Goal: Task Accomplishment & Management: Use online tool/utility

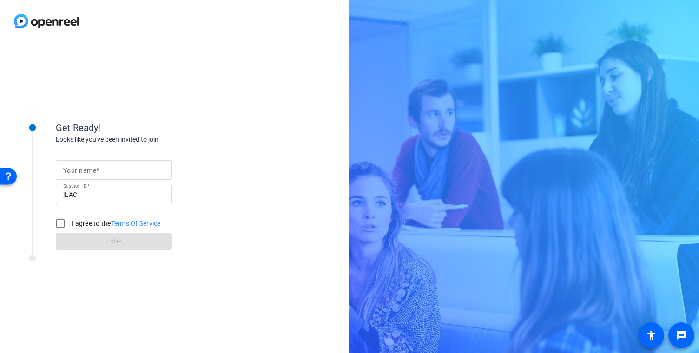
click at [122, 162] on div at bounding box center [113, 170] width 101 height 20
click at [122, 167] on input "Your name" at bounding box center [113, 169] width 101 height 11
type input "shaye"
click at [62, 221] on input "I agree to the Terms Of Service" at bounding box center [60, 223] width 19 height 19
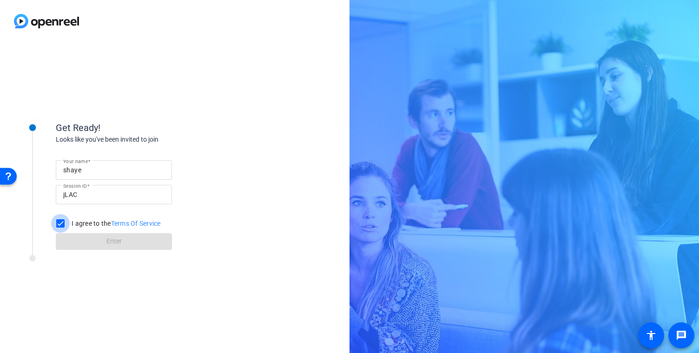
checkbox input "true"
click at [130, 238] on span at bounding box center [114, 241] width 116 height 22
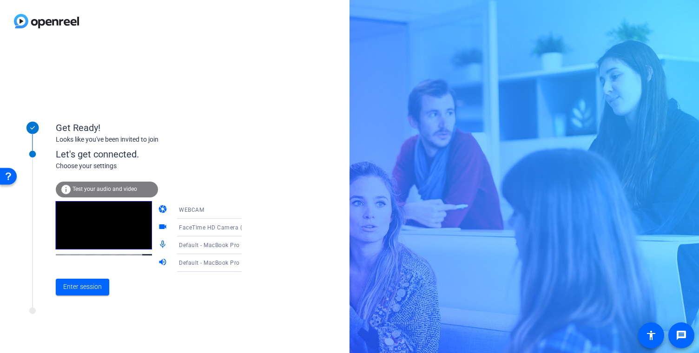
click at [245, 209] on icon at bounding box center [250, 209] width 11 height 11
click at [212, 199] on div at bounding box center [349, 176] width 699 height 353
click at [158, 224] on mat-icon "videocam" at bounding box center [163, 227] width 11 height 11
click at [224, 226] on span "FaceTime HD Camera (3A71:F4B5)" at bounding box center [226, 226] width 95 height 7
click at [224, 226] on div at bounding box center [349, 176] width 699 height 353
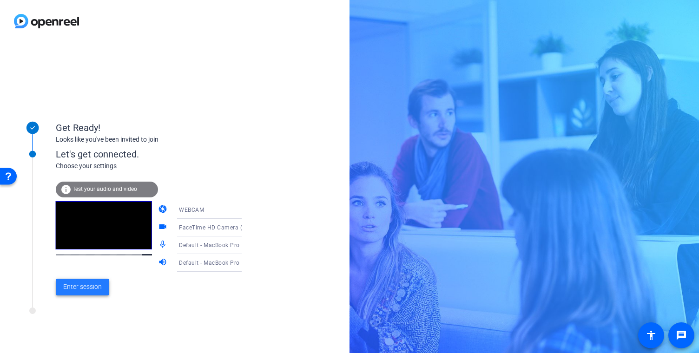
click at [96, 285] on span "Enter session" at bounding box center [82, 287] width 39 height 10
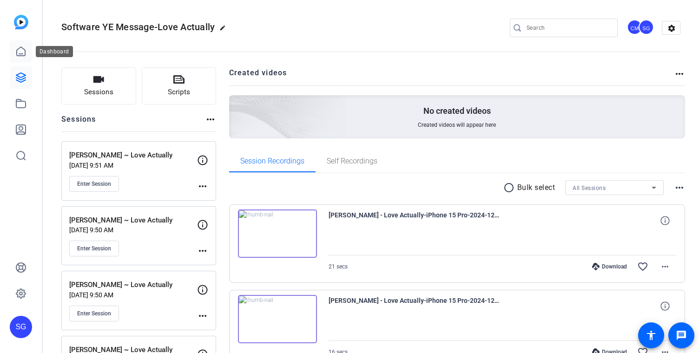
click at [22, 59] on link at bounding box center [21, 51] width 22 height 22
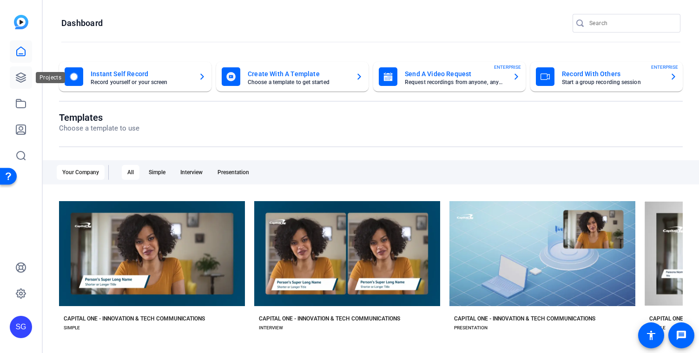
click at [20, 80] on icon at bounding box center [20, 77] width 11 height 11
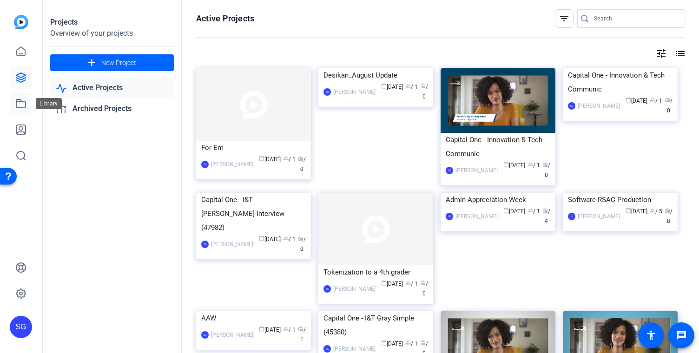
click at [21, 103] on icon at bounding box center [20, 103] width 11 height 11
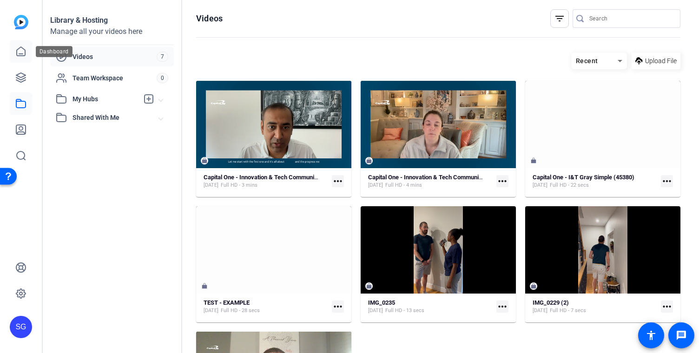
click at [20, 56] on icon at bounding box center [20, 51] width 11 height 11
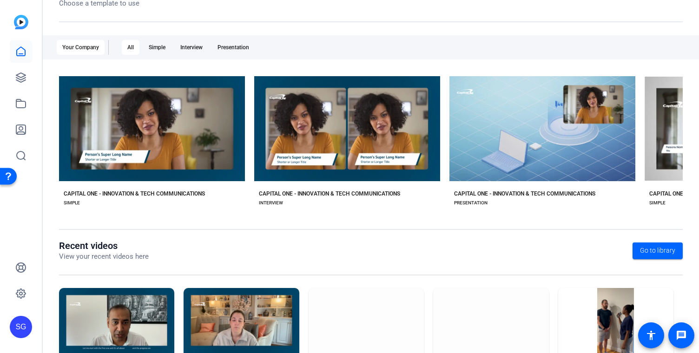
scroll to position [175, 0]
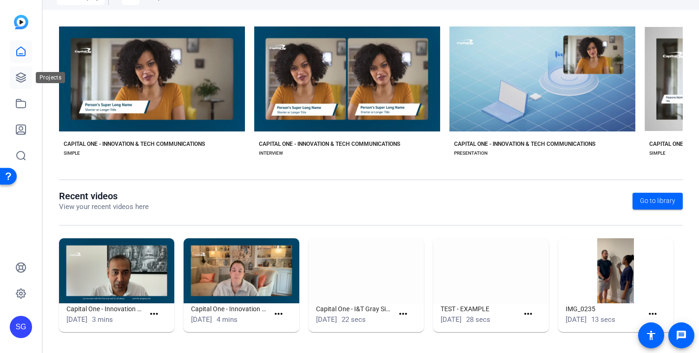
click at [16, 77] on icon at bounding box center [20, 77] width 9 height 9
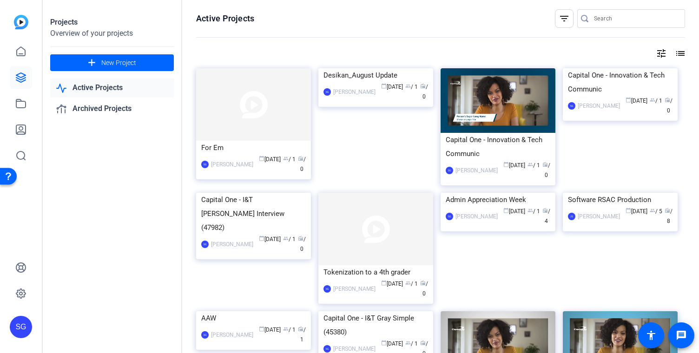
click at [116, 90] on link "Active Projects" at bounding box center [112, 88] width 124 height 19
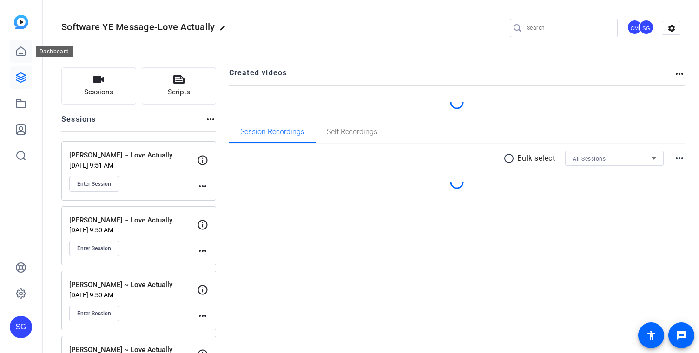
click at [24, 55] on icon at bounding box center [20, 51] width 11 height 11
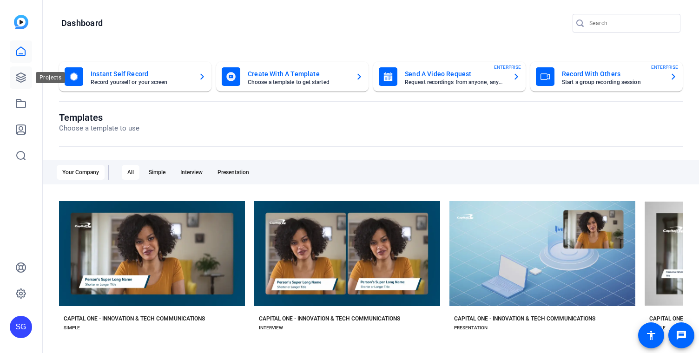
click at [21, 80] on icon at bounding box center [20, 77] width 11 height 11
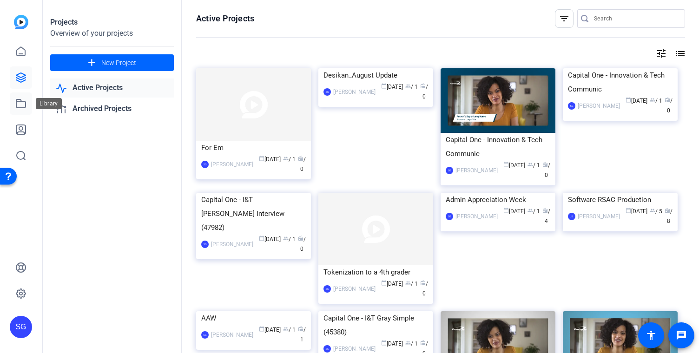
click at [20, 102] on icon at bounding box center [20, 103] width 11 height 11
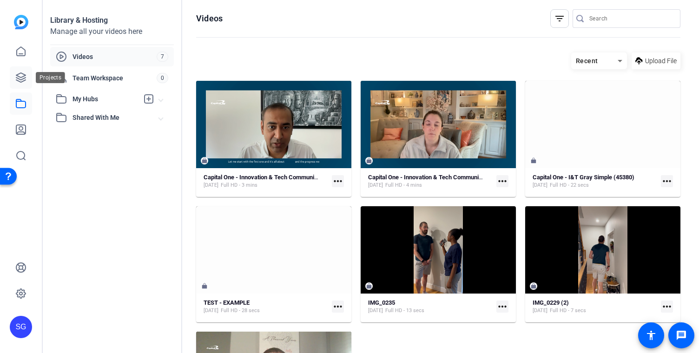
click at [20, 68] on link at bounding box center [21, 77] width 22 height 22
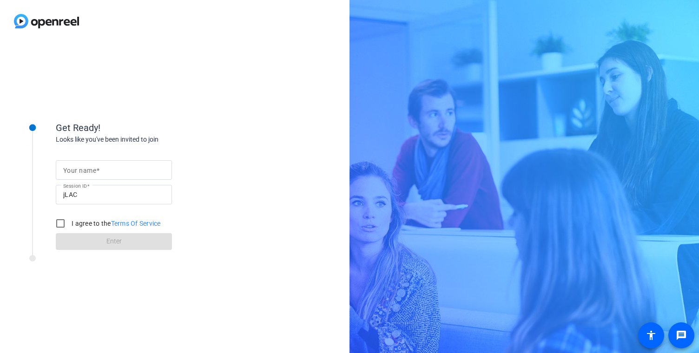
click at [112, 170] on input "Your name" at bounding box center [113, 169] width 101 height 11
type input "shaye"
click at [61, 223] on input "I agree to the Terms Of Service" at bounding box center [60, 223] width 19 height 19
checkbox input "true"
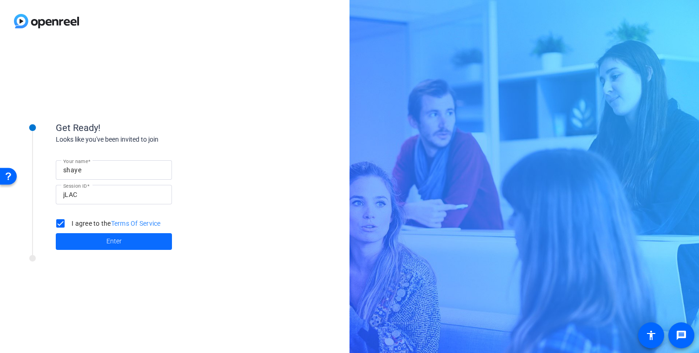
click at [104, 242] on span at bounding box center [114, 241] width 116 height 22
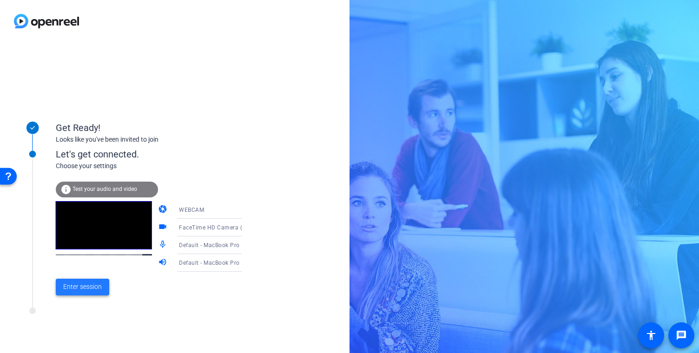
click at [92, 284] on span "Enter session" at bounding box center [82, 287] width 39 height 10
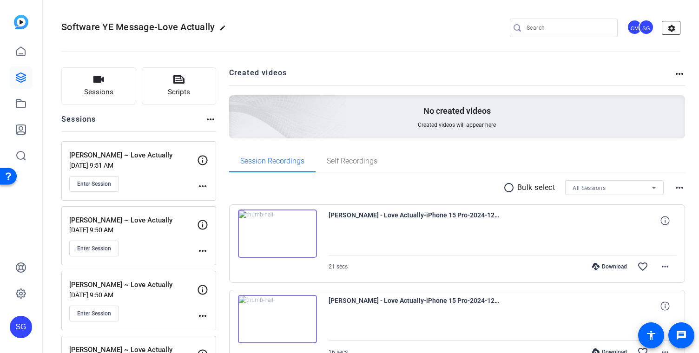
click at [668, 30] on mat-icon "settings" at bounding box center [671, 28] width 19 height 14
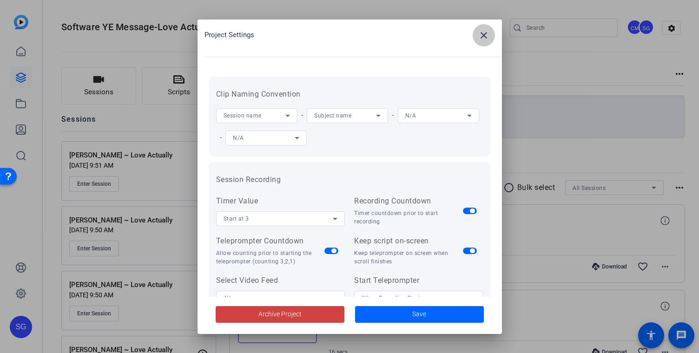
click at [485, 39] on mat-icon "close" at bounding box center [483, 35] width 11 height 11
